Goal: Information Seeking & Learning: Find specific fact

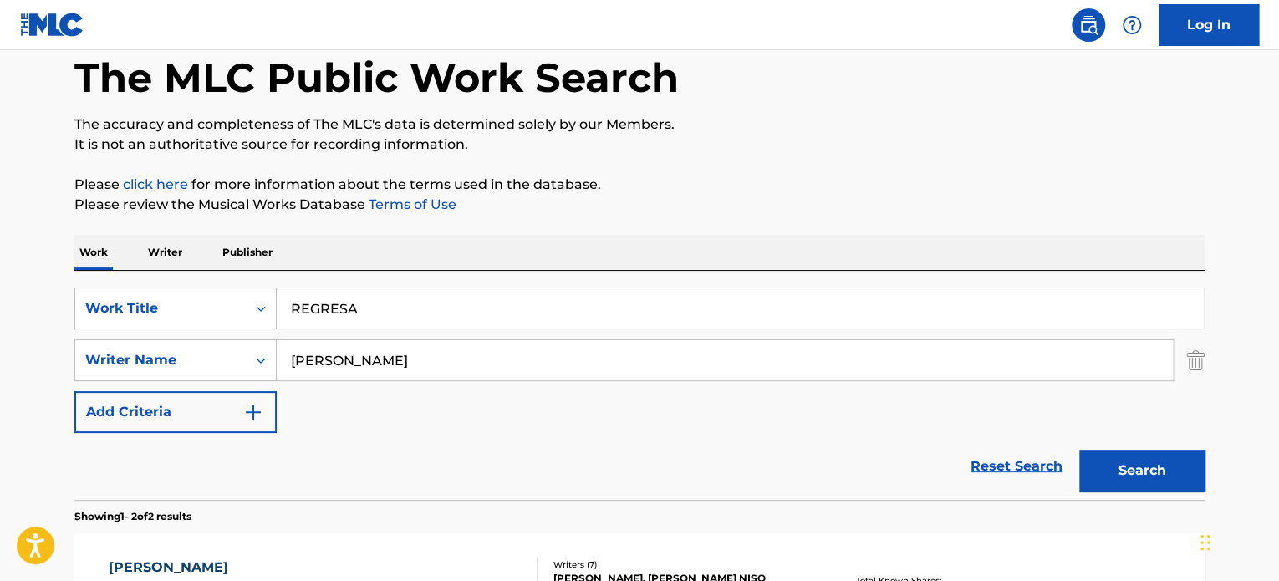
type input "REGRESA"
drag, startPoint x: 467, startPoint y: 355, endPoint x: 127, endPoint y: 329, distance: 341.1
click at [170, 342] on div "SearchWithCriteriae7d228ad-cf80-45f3-8359-f8236725b429 Writer Name [PERSON_NAME]" at bounding box center [639, 360] width 1130 height 42
paste input "FRANCISCO [PERSON_NAME] [PERSON_NAME]"
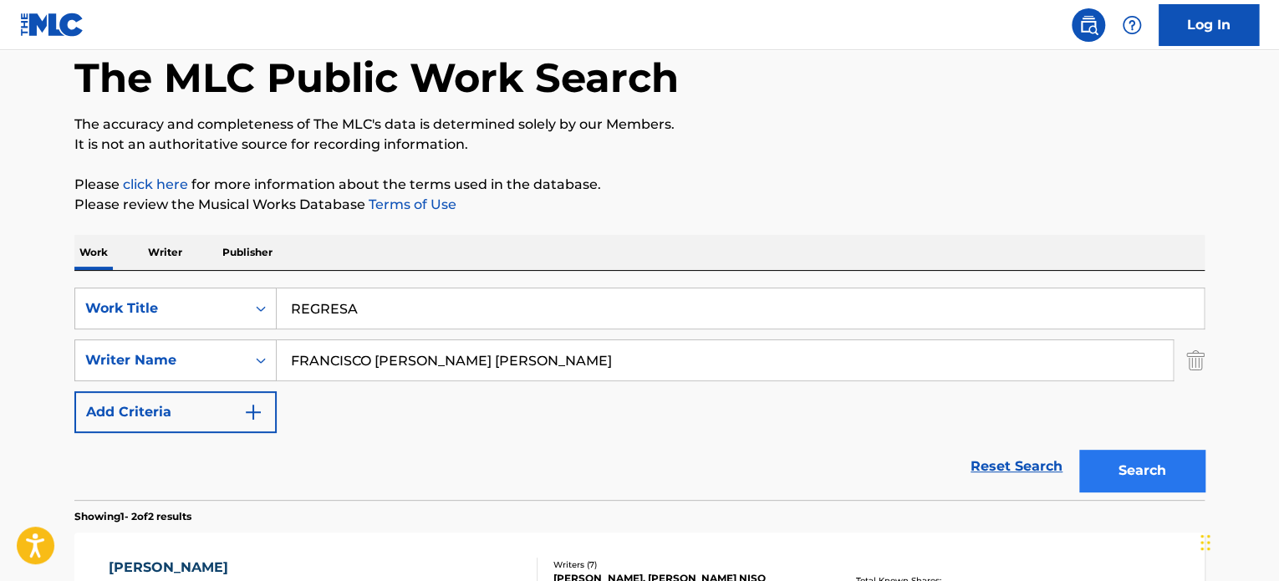
type input "FRANCISCO [PERSON_NAME] [PERSON_NAME]"
click at [1140, 470] on button "Search" at bounding box center [1141, 471] width 125 height 42
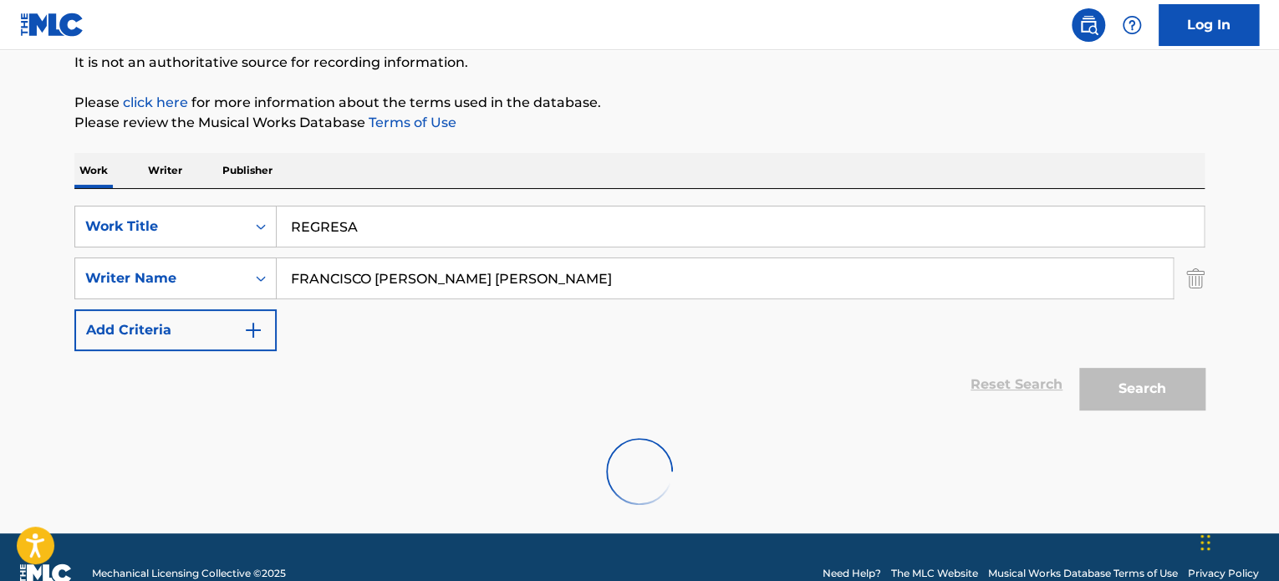
scroll to position [198, 0]
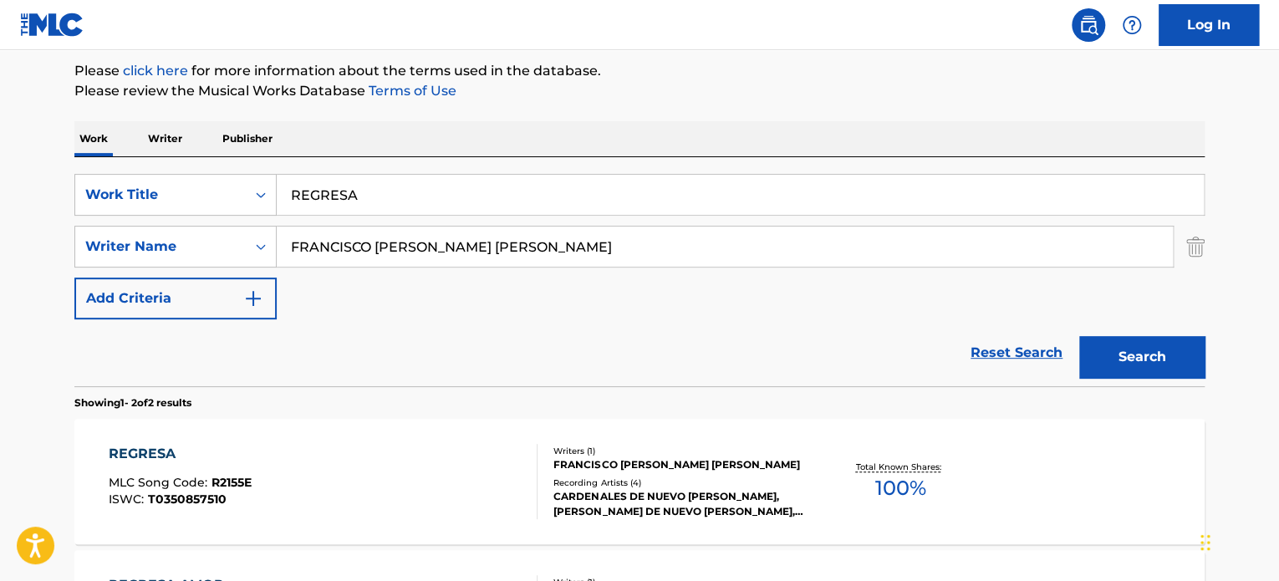
click at [488, 450] on div "REGRESA MLC Song Code : R2155E ISWC : T0350857510" at bounding box center [324, 481] width 430 height 75
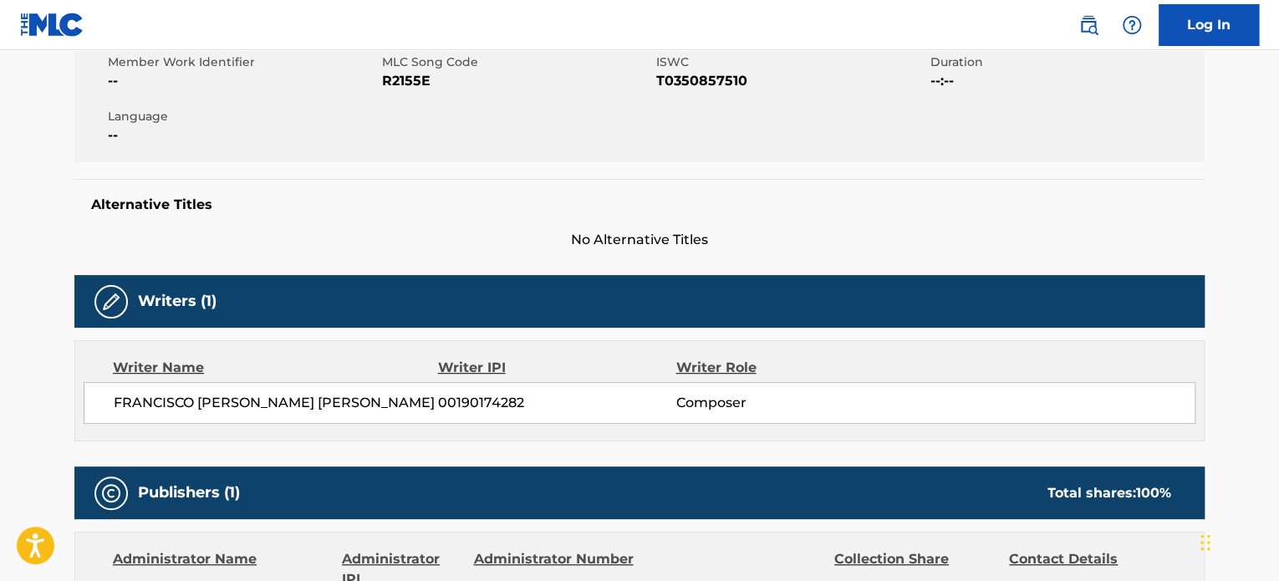
scroll to position [789, 0]
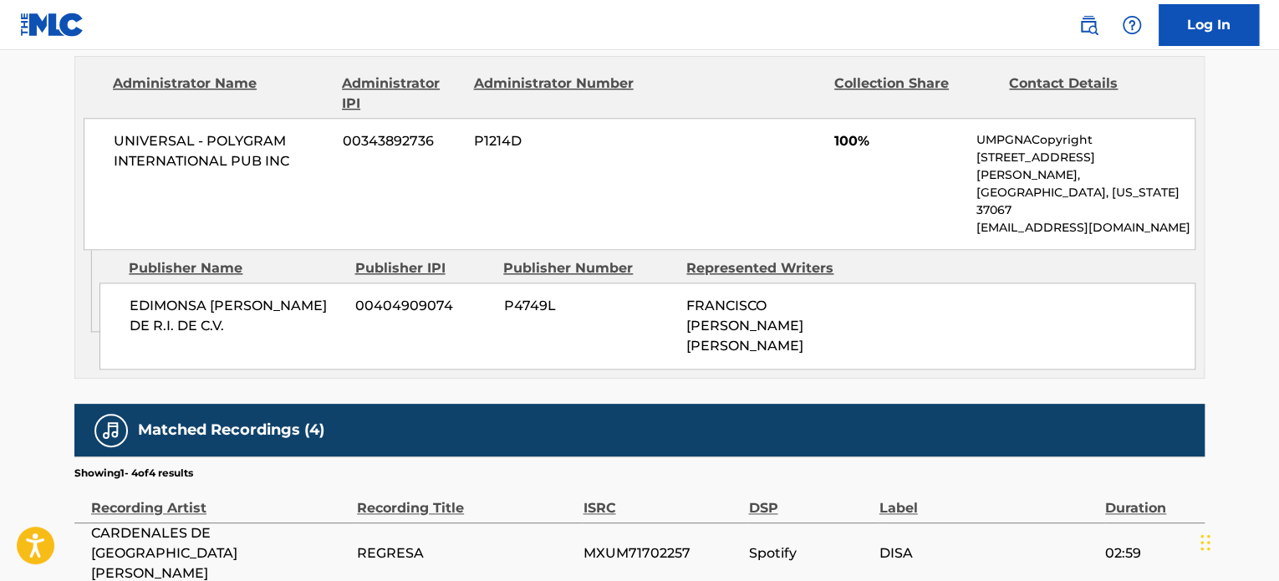
click at [558, 316] on div "Admin Original Publisher Connecting Line Publisher Name Publisher IPI Publisher…" at bounding box center [639, 314] width 1128 height 128
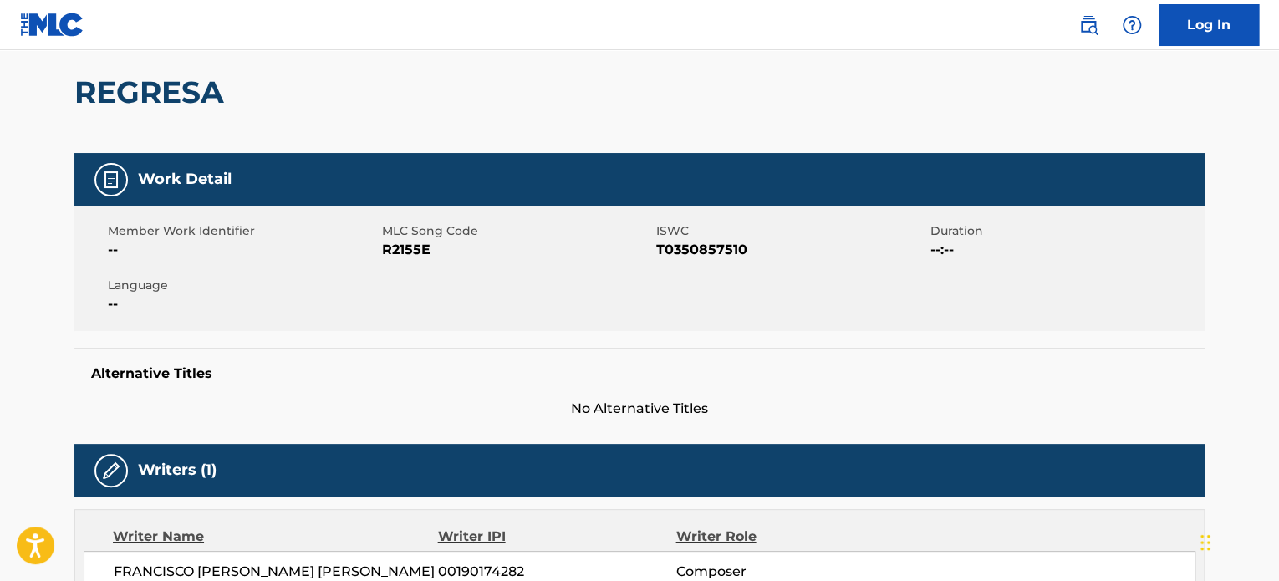
scroll to position [0, 0]
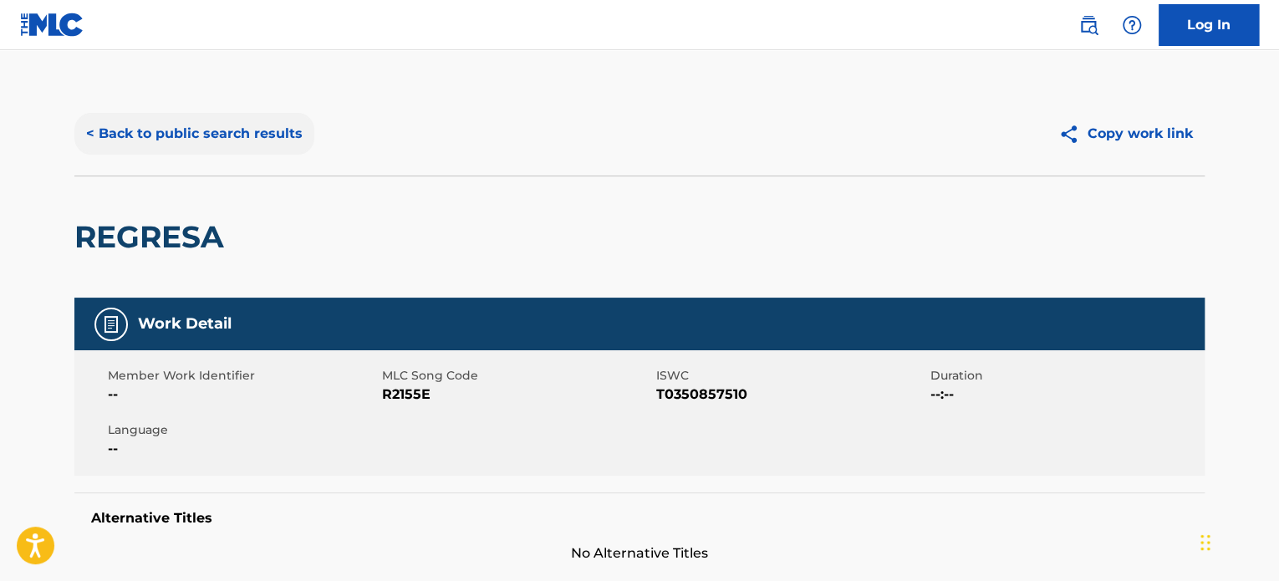
click at [243, 136] on button "< Back to public search results" at bounding box center [194, 134] width 240 height 42
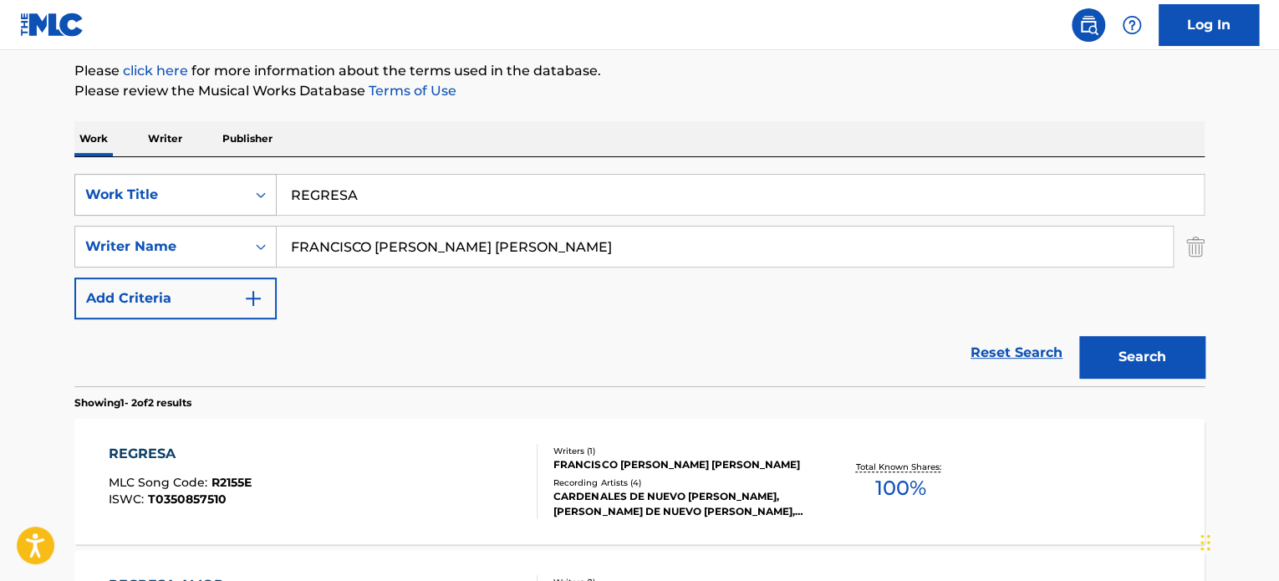
drag, startPoint x: 369, startPoint y: 186, endPoint x: 240, endPoint y: 196, distance: 129.9
click at [281, 196] on input "REGRESA" at bounding box center [740, 195] width 927 height 40
paste input "THE MOON"
type input "THE MOON"
drag, startPoint x: 701, startPoint y: 238, endPoint x: 0, endPoint y: 216, distance: 701.5
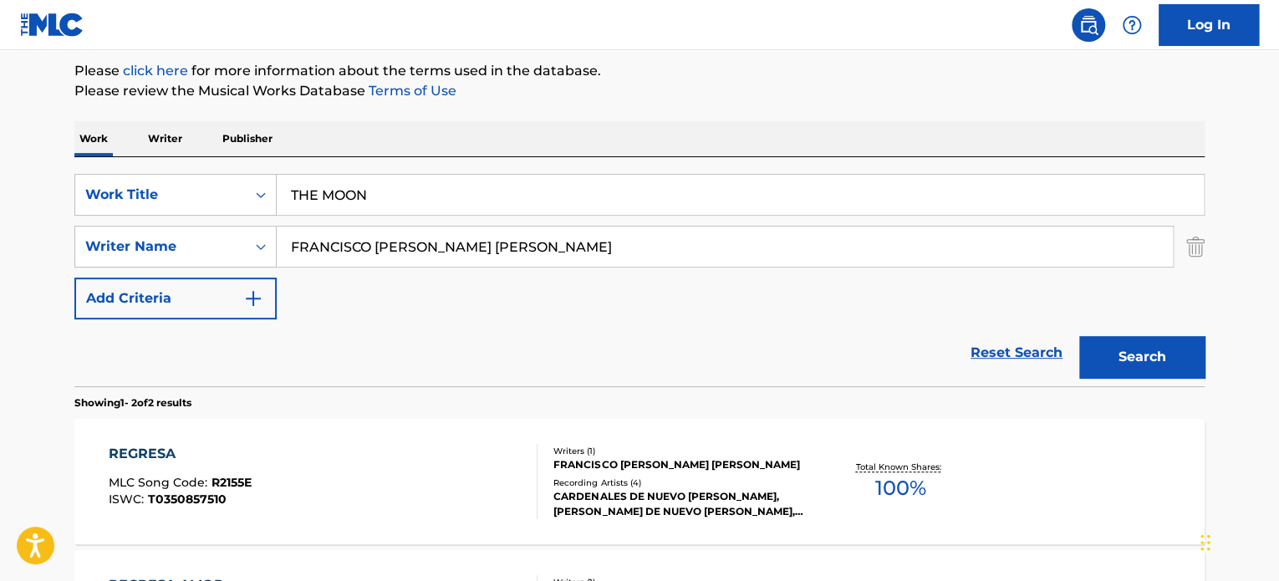
click at [3, 223] on main "The MLC Public Work Search The accuracy and completeness of The MLC's data is d…" at bounding box center [639, 307] width 1279 height 910
paste input "[PERSON_NAME]"
click at [1079, 336] on button "Search" at bounding box center [1141, 357] width 125 height 42
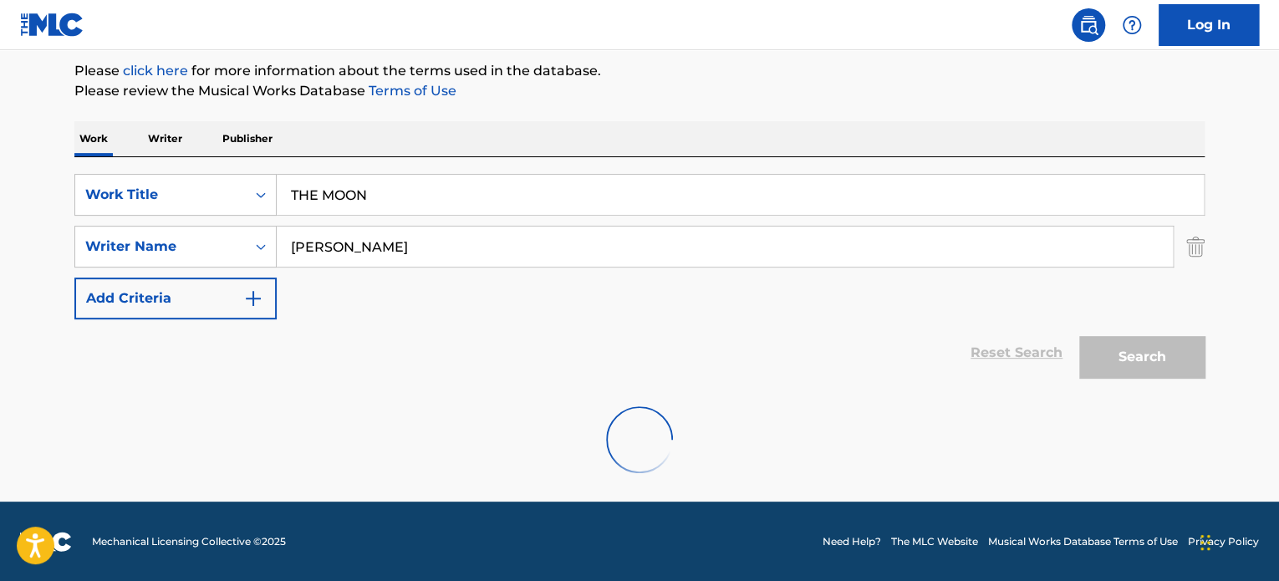
scroll to position [144, 0]
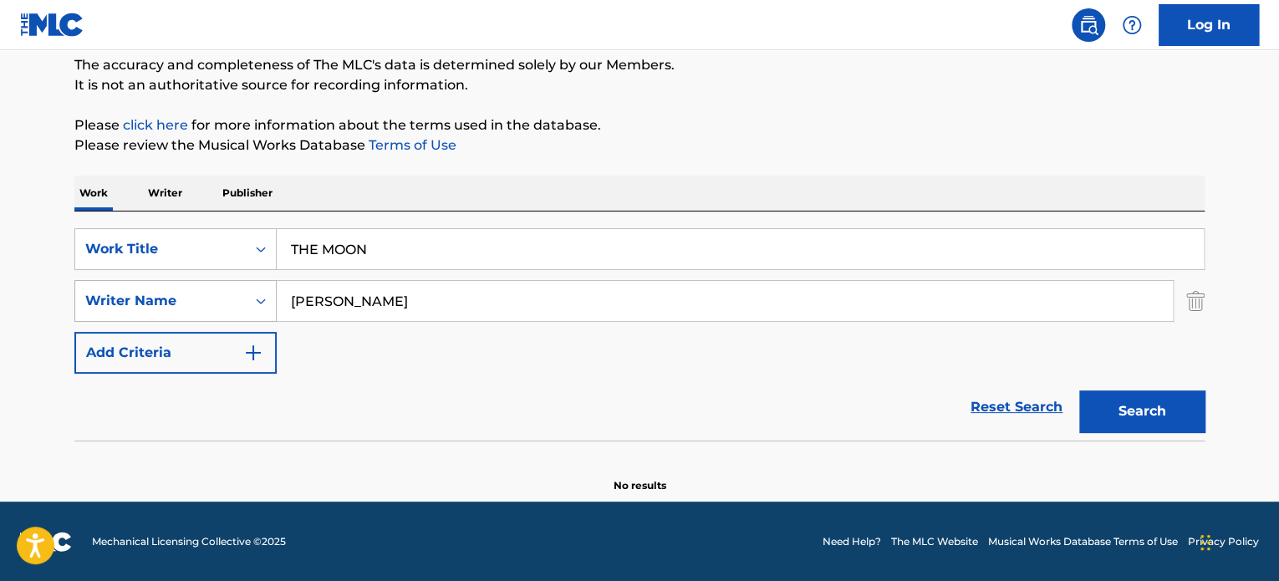
drag, startPoint x: 415, startPoint y: 297, endPoint x: 122, endPoint y: 304, distance: 293.4
click at [97, 296] on div "SearchWithCriteriae7d228ad-cf80-45f3-8359-f8236725b429 Writer Name [PERSON_NAME]" at bounding box center [639, 301] width 1130 height 42
paste input "[PERSON_NAME]"
click at [1171, 419] on button "Search" at bounding box center [1141, 411] width 125 height 42
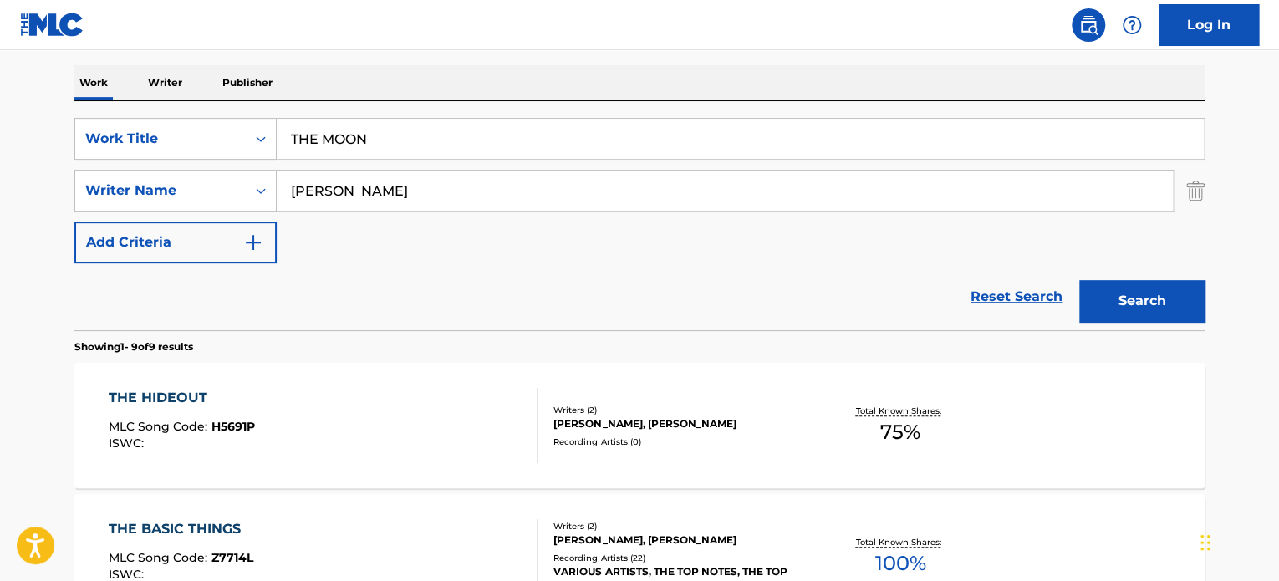
scroll to position [283, 0]
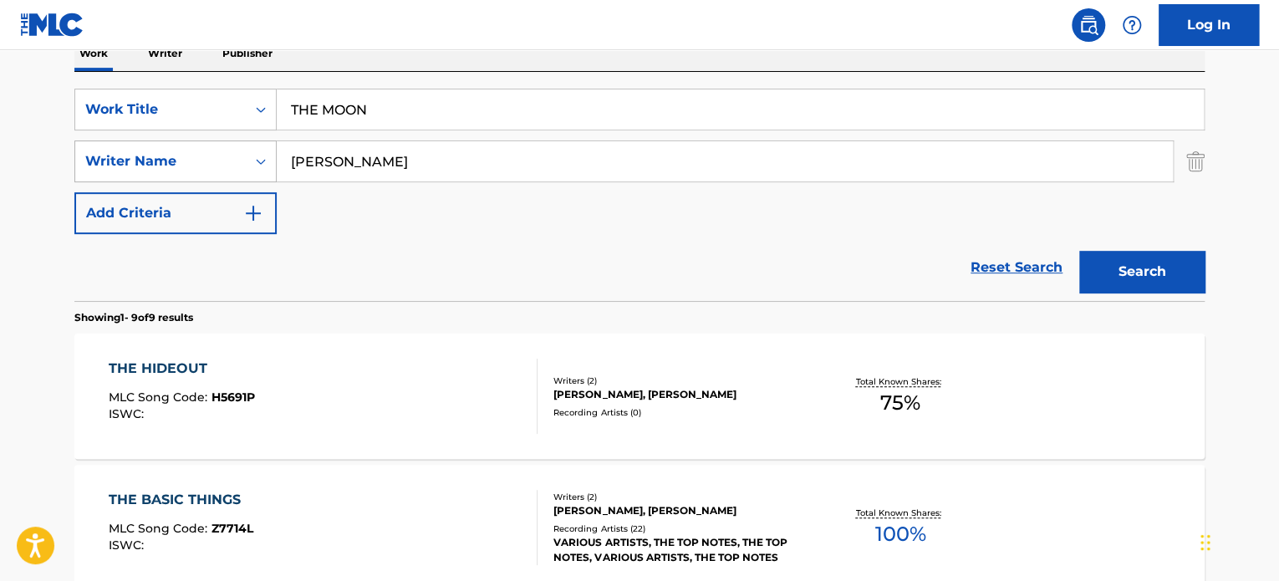
drag, startPoint x: 203, startPoint y: 172, endPoint x: 86, endPoint y: 177, distance: 117.1
click at [115, 177] on div "SearchWithCriteriae7d228ad-cf80-45f3-8359-f8236725b429 Writer Name [PERSON_NAME]" at bounding box center [639, 161] width 1130 height 42
paste input "[PERSON_NAME]"
type input "[PERSON_NAME]"
click at [1192, 267] on button "Search" at bounding box center [1141, 272] width 125 height 42
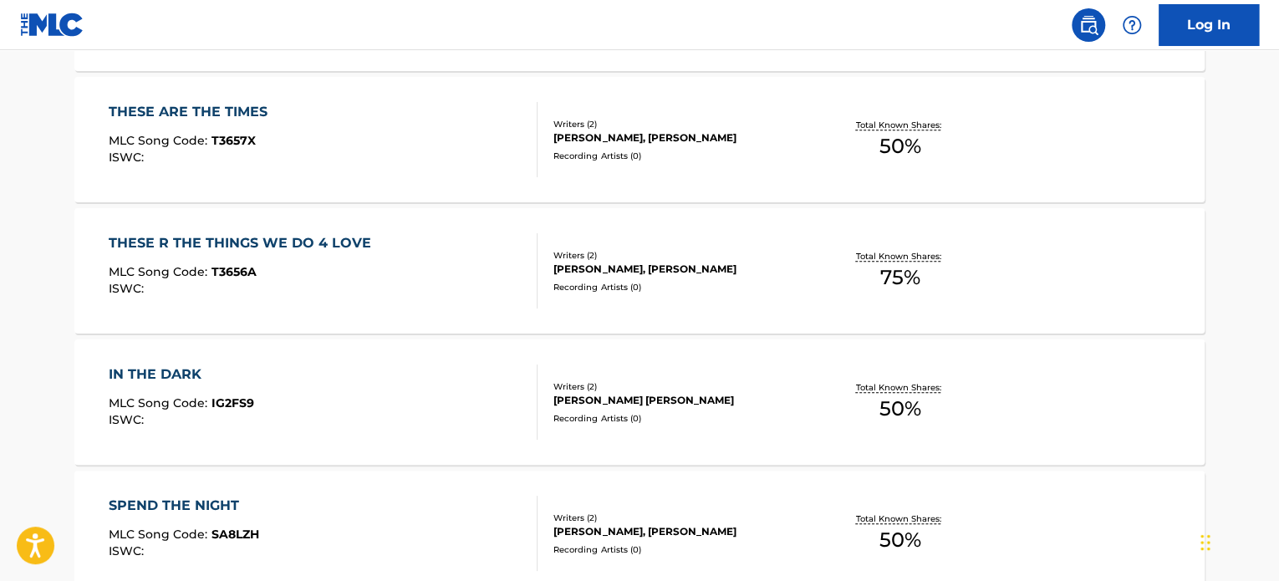
scroll to position [701, 0]
